Goal: Information Seeking & Learning: Compare options

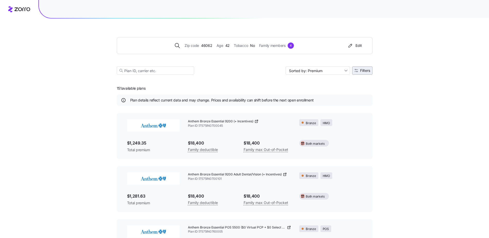
click at [360, 71] on span "Filters" at bounding box center [365, 71] width 10 height 4
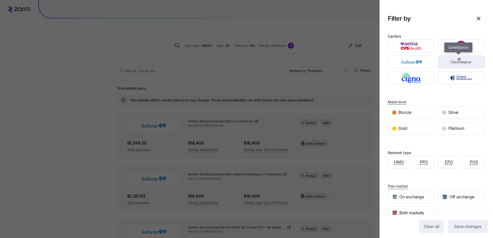
click at [453, 62] on img "button" at bounding box center [461, 62] width 38 height 10
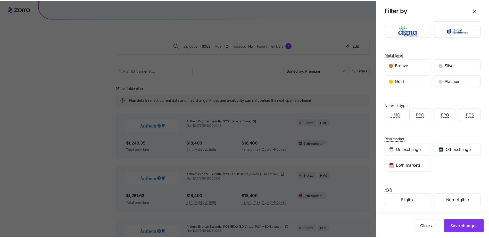
scroll to position [47, 0]
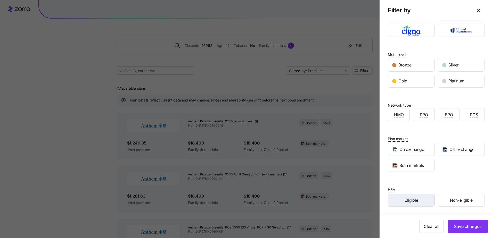
click at [411, 198] on span "Eligible" at bounding box center [410, 200] width 13 height 6
click at [461, 227] on span "Save changes" at bounding box center [468, 226] width 28 height 6
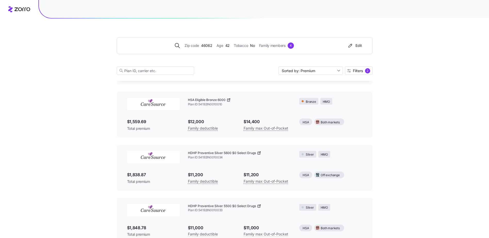
scroll to position [0, 0]
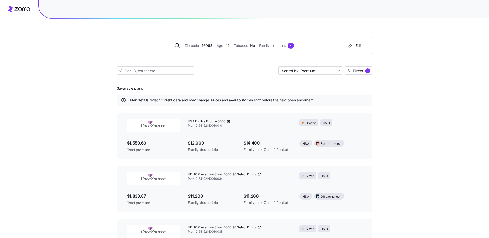
click at [228, 121] on icon at bounding box center [228, 121] width 4 height 4
click at [364, 71] on span "Filters 2" at bounding box center [358, 70] width 23 height 5
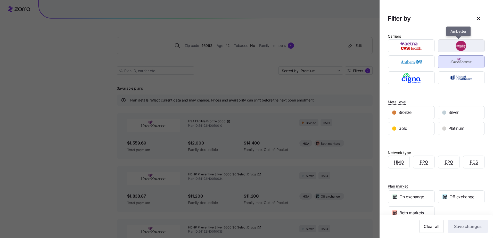
click at [458, 45] on img "button" at bounding box center [461, 46] width 38 height 10
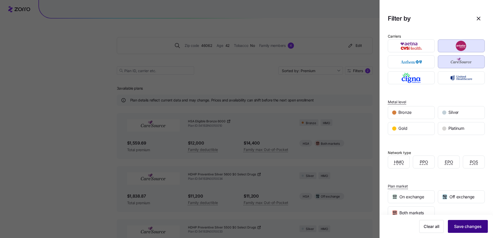
click at [461, 225] on span "Save changes" at bounding box center [468, 226] width 28 height 6
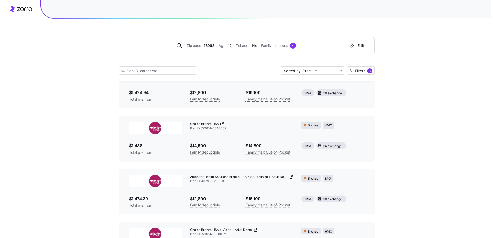
scroll to position [51, 0]
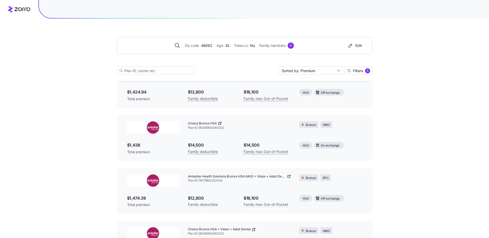
click at [219, 123] on icon at bounding box center [220, 123] width 4 height 4
click at [355, 69] on span "Filters" at bounding box center [358, 71] width 10 height 4
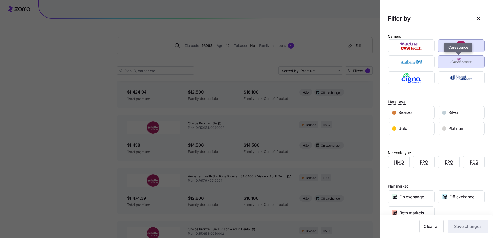
click at [458, 60] on img "button" at bounding box center [461, 62] width 38 height 10
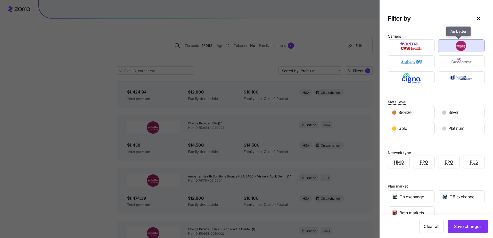
click at [459, 47] on img "button" at bounding box center [461, 46] width 38 height 10
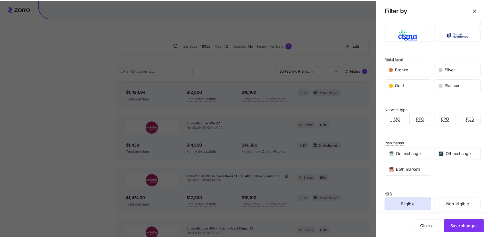
scroll to position [47, 0]
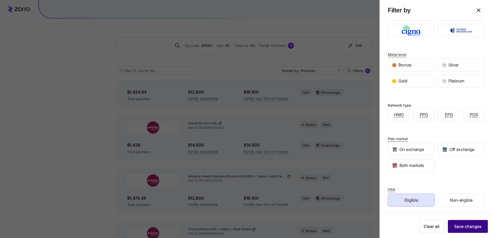
click at [468, 226] on span "Save changes" at bounding box center [468, 226] width 28 height 6
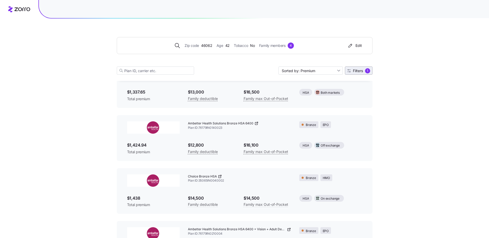
click at [356, 69] on span "Filters" at bounding box center [358, 71] width 10 height 4
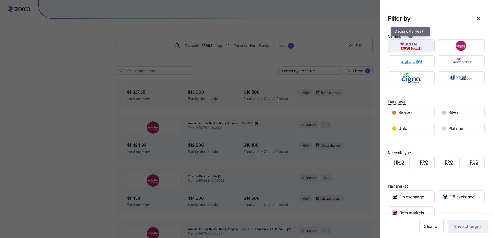
click at [414, 46] on img "button" at bounding box center [411, 46] width 38 height 10
click at [415, 45] on img "button" at bounding box center [411, 46] width 38 height 10
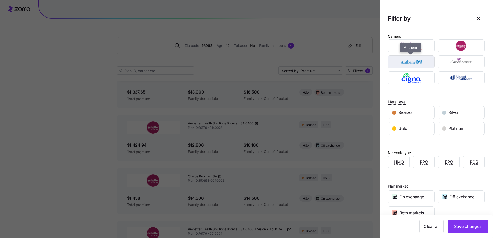
click at [414, 60] on img "button" at bounding box center [411, 62] width 38 height 10
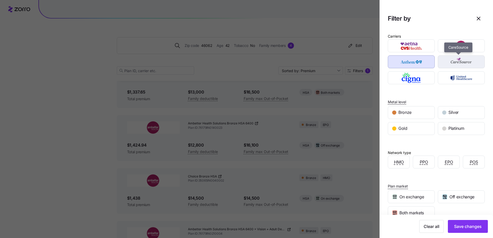
click at [444, 59] on img "button" at bounding box center [461, 62] width 38 height 10
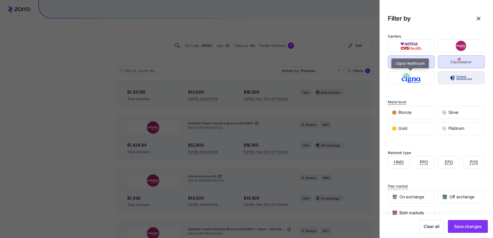
drag, startPoint x: 422, startPoint y: 79, endPoint x: 438, endPoint y: 76, distance: 16.3
click at [422, 79] on img "button" at bounding box center [411, 78] width 38 height 10
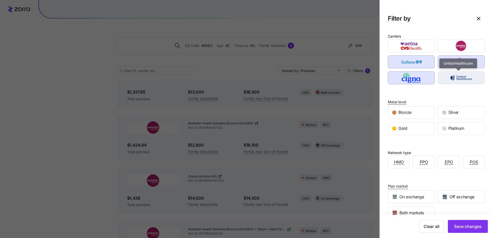
click at [445, 76] on img "button" at bounding box center [461, 78] width 38 height 10
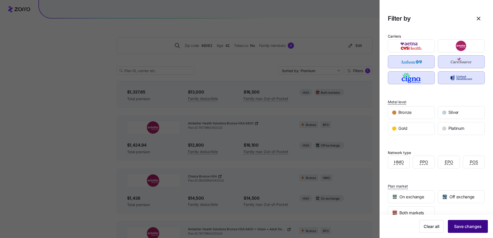
click at [465, 226] on span "Save changes" at bounding box center [468, 226] width 28 height 6
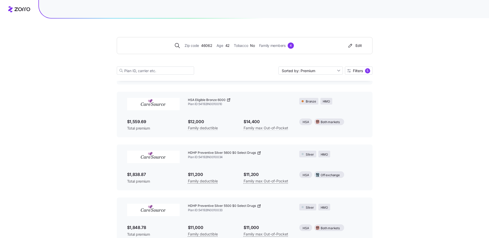
scroll to position [140, 0]
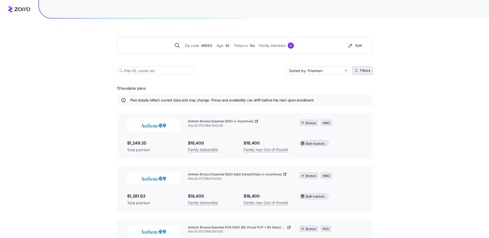
click at [362, 71] on span "Filters" at bounding box center [365, 71] width 10 height 4
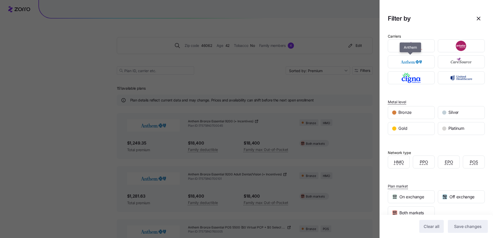
drag, startPoint x: 412, startPoint y: 61, endPoint x: 435, endPoint y: 63, distance: 22.6
click at [412, 61] on img "button" at bounding box center [411, 62] width 38 height 10
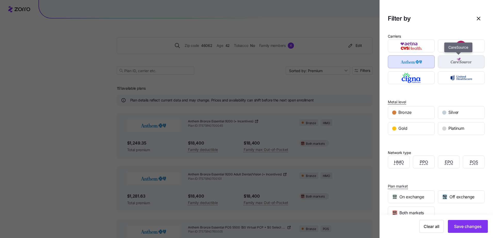
click at [452, 61] on img "button" at bounding box center [461, 62] width 38 height 10
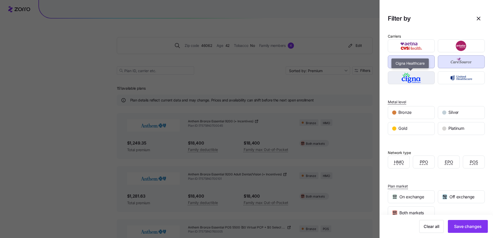
click at [427, 75] on img "button" at bounding box center [411, 78] width 38 height 10
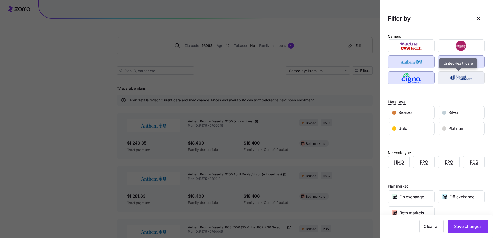
click at [448, 74] on img "button" at bounding box center [461, 78] width 38 height 10
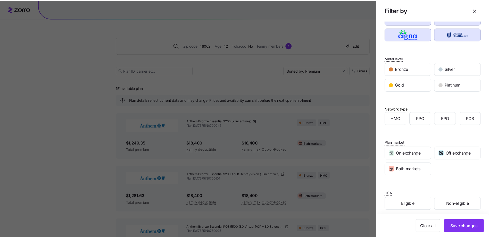
scroll to position [47, 0]
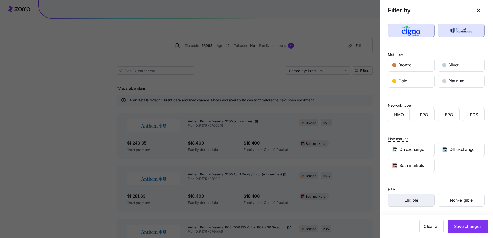
click at [408, 200] on span "Eligible" at bounding box center [410, 200] width 13 height 6
click at [463, 226] on span "Save changes" at bounding box center [468, 226] width 28 height 6
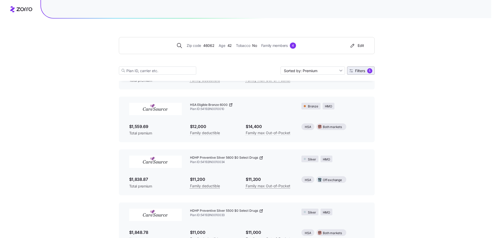
scroll to position [122, 0]
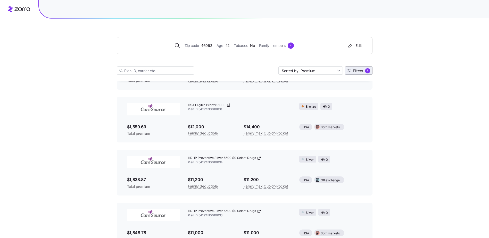
click at [362, 69] on span "Filters" at bounding box center [358, 71] width 10 height 4
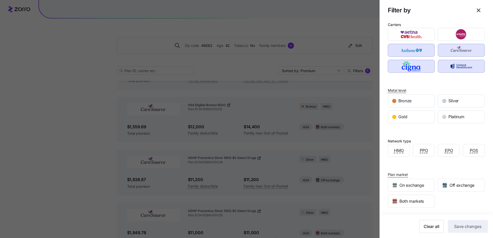
scroll to position [47, 0]
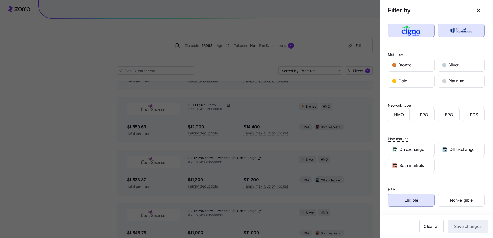
click at [417, 201] on div "Eligible" at bounding box center [411, 200] width 46 height 12
click at [467, 226] on span "Save changes" at bounding box center [468, 226] width 28 height 6
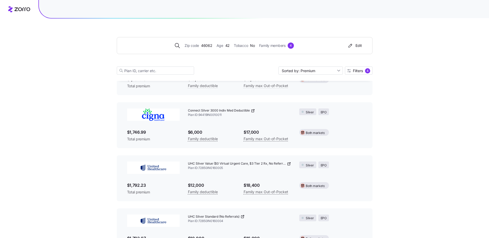
scroll to position [2025, 0]
click at [252, 111] on icon at bounding box center [253, 111] width 4 height 4
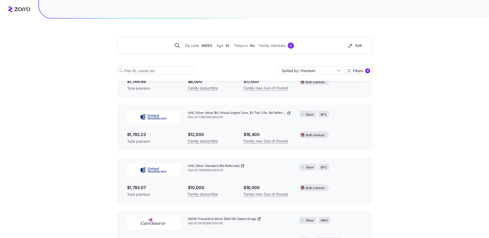
scroll to position [2076, 0]
click at [289, 112] on icon at bounding box center [289, 113] width 4 height 4
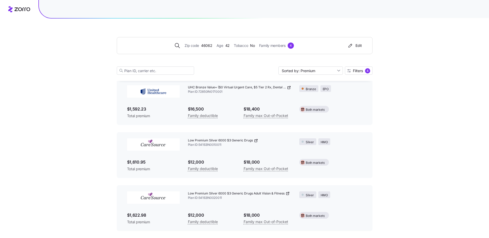
scroll to position [1253, 0]
click at [256, 140] on icon at bounding box center [257, 140] width 2 height 2
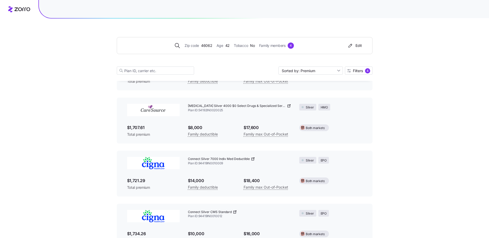
scroll to position [1871, 0]
click at [253, 159] on icon at bounding box center [253, 159] width 2 height 2
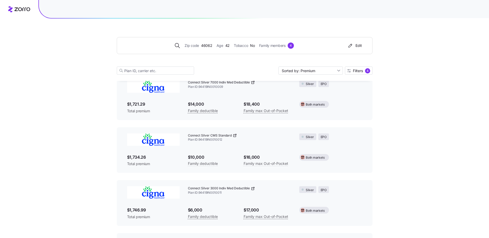
scroll to position [1948, 0]
click at [233, 135] on icon at bounding box center [235, 135] width 4 height 4
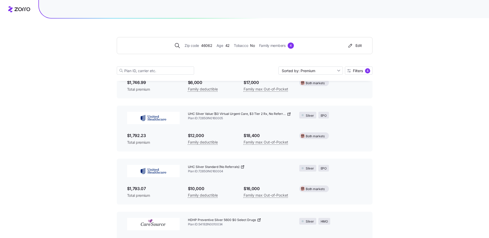
scroll to position [2075, 0]
click at [242, 167] on icon at bounding box center [243, 166] width 2 height 2
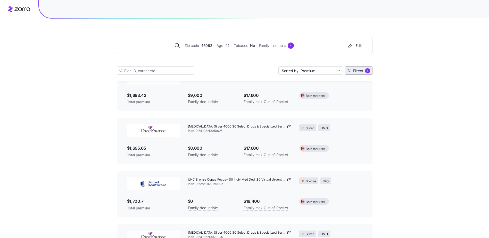
click at [357, 67] on button "Filters 4" at bounding box center [359, 70] width 28 height 8
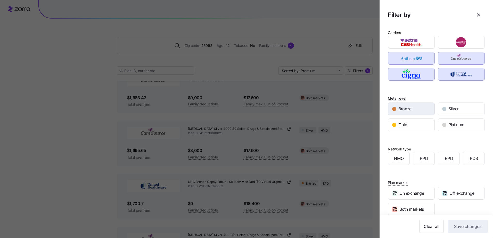
scroll to position [0, 0]
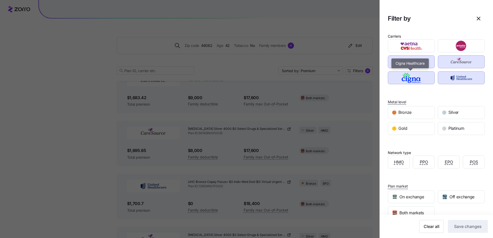
click at [412, 78] on img "button" at bounding box center [411, 78] width 38 height 10
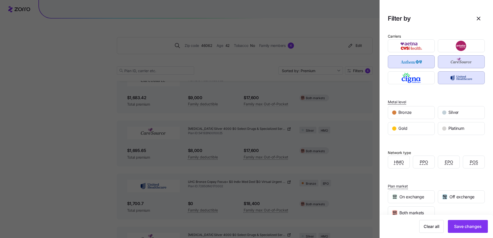
click at [414, 66] on img "button" at bounding box center [411, 62] width 38 height 10
click at [447, 75] on img "button" at bounding box center [461, 78] width 38 height 10
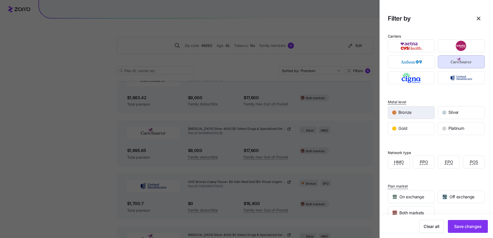
click at [416, 114] on div "Bronze" at bounding box center [411, 112] width 46 height 12
click at [445, 111] on div "Silver" at bounding box center [461, 112] width 46 height 12
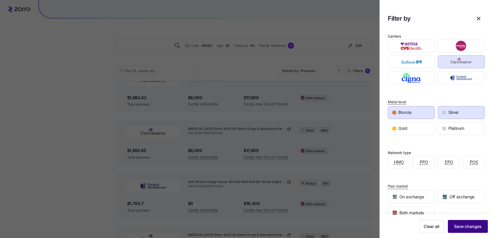
click at [457, 227] on span "Save changes" at bounding box center [468, 226] width 28 height 6
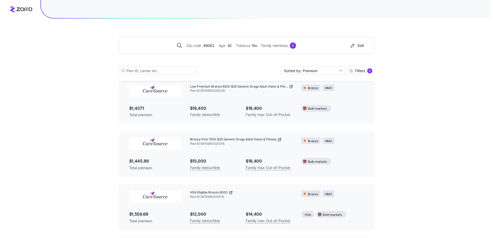
scroll to position [141, 0]
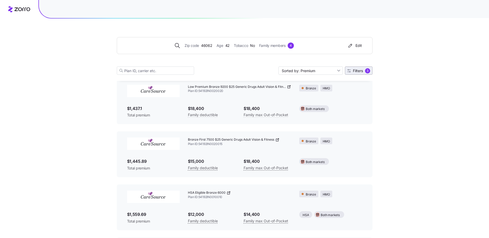
click at [364, 68] on button "Filters 3" at bounding box center [359, 70] width 28 height 8
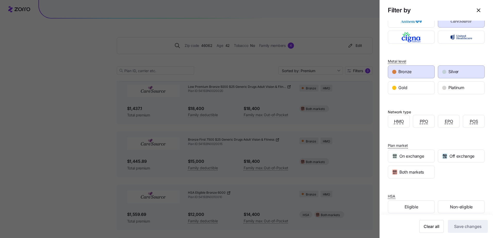
scroll to position [47, 0]
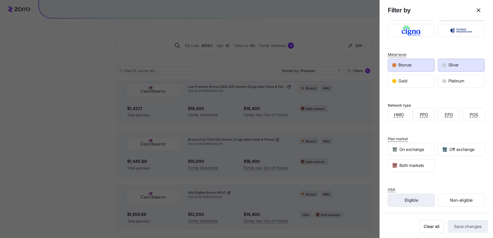
click at [410, 200] on span "Eligible" at bounding box center [410, 200] width 13 height 6
click at [454, 225] on span "Save changes" at bounding box center [468, 226] width 28 height 6
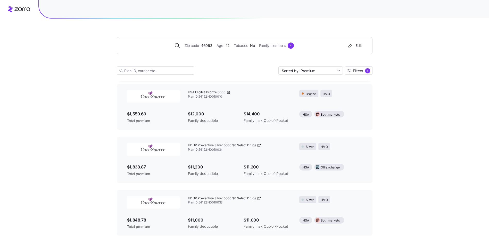
scroll to position [34, 0]
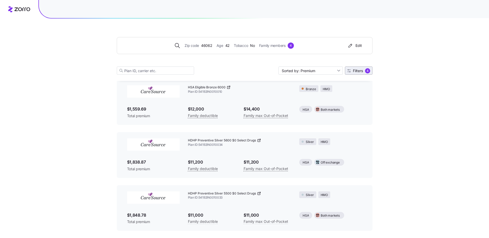
click at [355, 71] on span "Filters" at bounding box center [358, 71] width 10 height 4
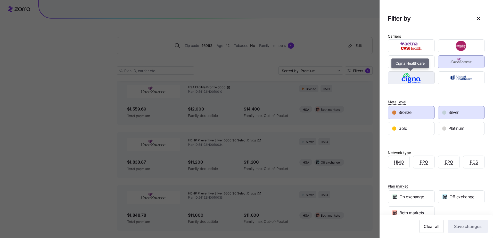
click at [420, 77] on img "button" at bounding box center [411, 78] width 38 height 10
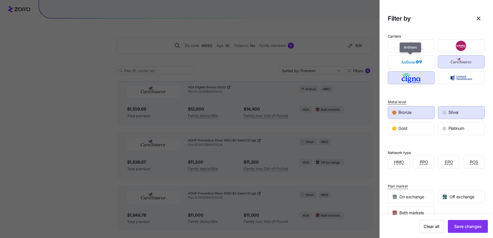
click at [420, 52] on div at bounding box center [411, 46] width 50 height 16
click at [455, 80] on img "button" at bounding box center [461, 78] width 38 height 10
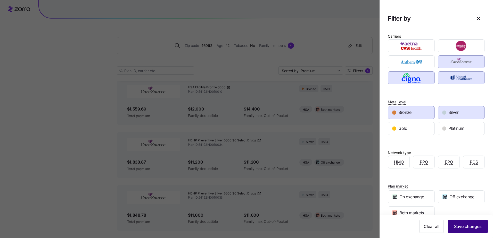
click at [468, 227] on span "Save changes" at bounding box center [468, 226] width 28 height 6
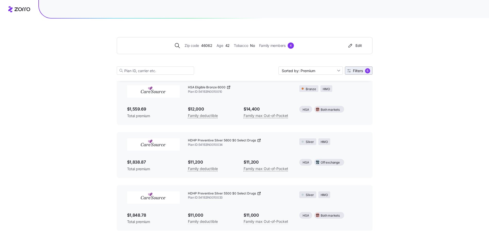
click at [356, 70] on span "Filters" at bounding box center [358, 71] width 10 height 4
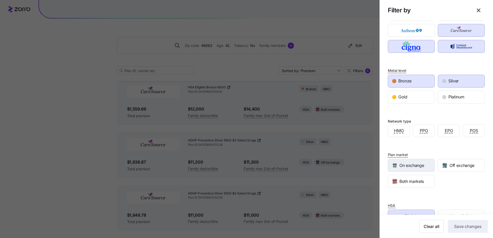
scroll to position [47, 0]
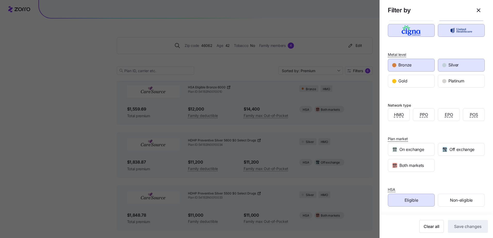
click at [427, 201] on div "Eligible" at bounding box center [411, 200] width 46 height 12
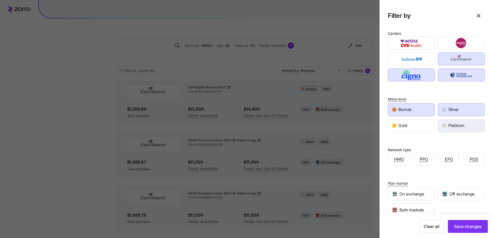
scroll to position [0, 0]
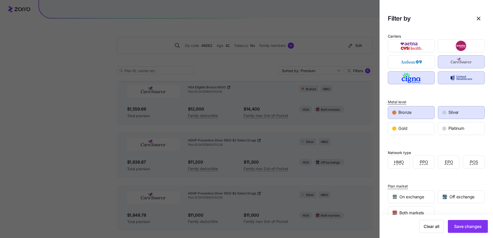
click at [423, 112] on div "Bronze" at bounding box center [411, 112] width 46 height 12
click at [448, 112] on span "Silver" at bounding box center [453, 112] width 10 height 6
drag, startPoint x: 417, startPoint y: 112, endPoint x: 432, endPoint y: 110, distance: 15.3
click at [417, 112] on div "Bronze" at bounding box center [411, 112] width 46 height 12
click at [449, 113] on span "Silver" at bounding box center [453, 112] width 10 height 6
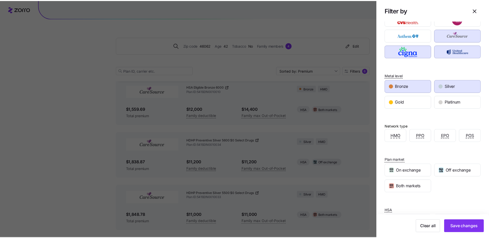
scroll to position [47, 0]
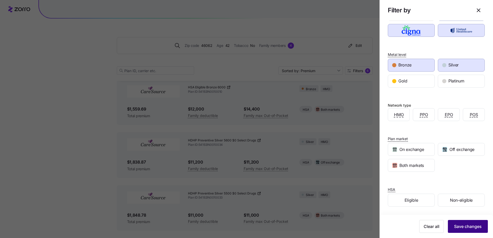
click at [460, 226] on span "Save changes" at bounding box center [468, 226] width 28 height 6
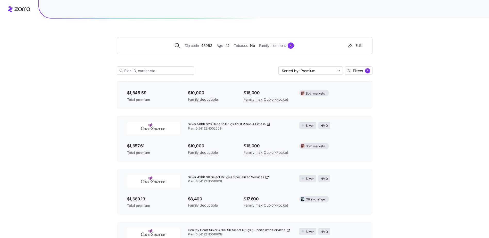
scroll to position [849, 0]
